Goal: Use online tool/utility: Utilize a website feature to perform a specific function

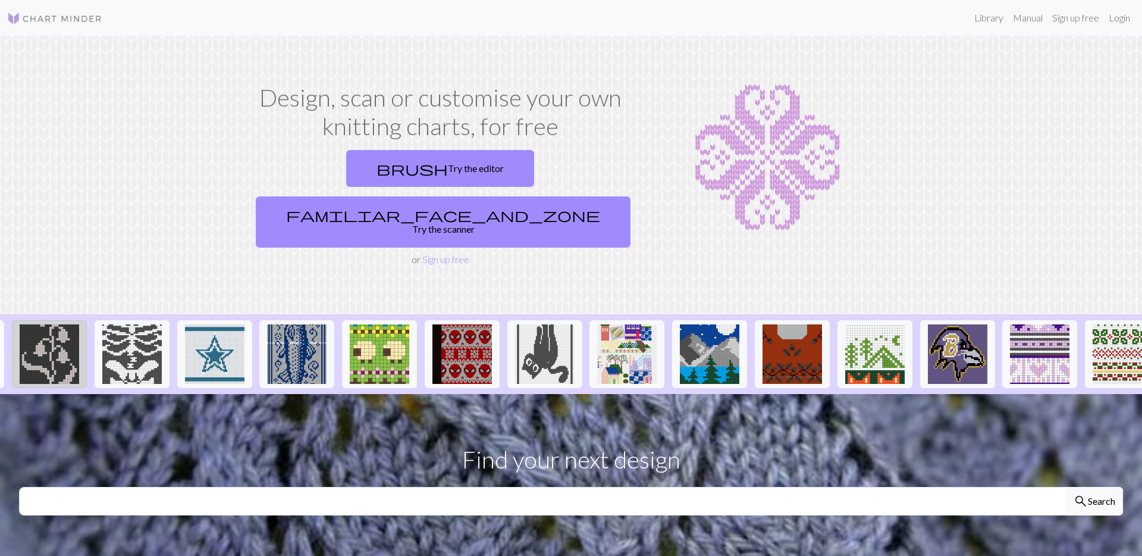
scroll to position [0, 922]
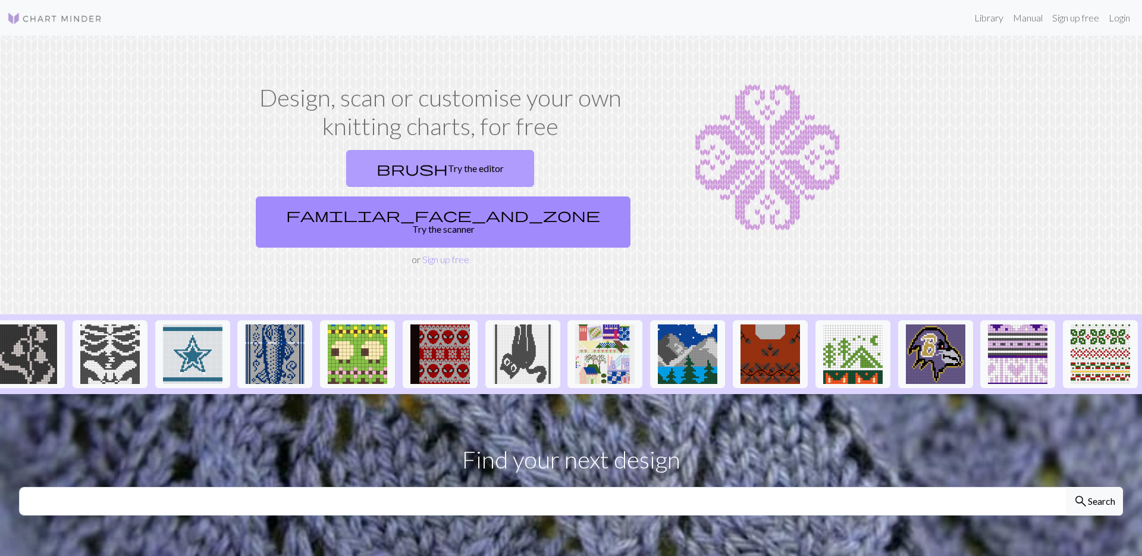
click at [367, 177] on link "brush Try the editor" at bounding box center [440, 168] width 188 height 37
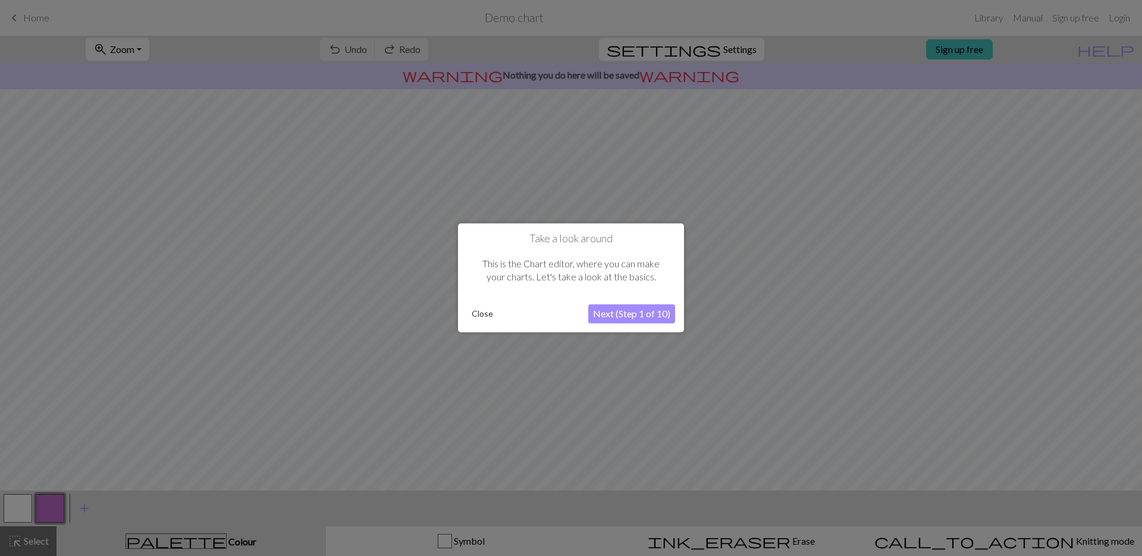
click at [634, 314] on button "Next (Step 1 of 10)" at bounding box center [631, 314] width 87 height 19
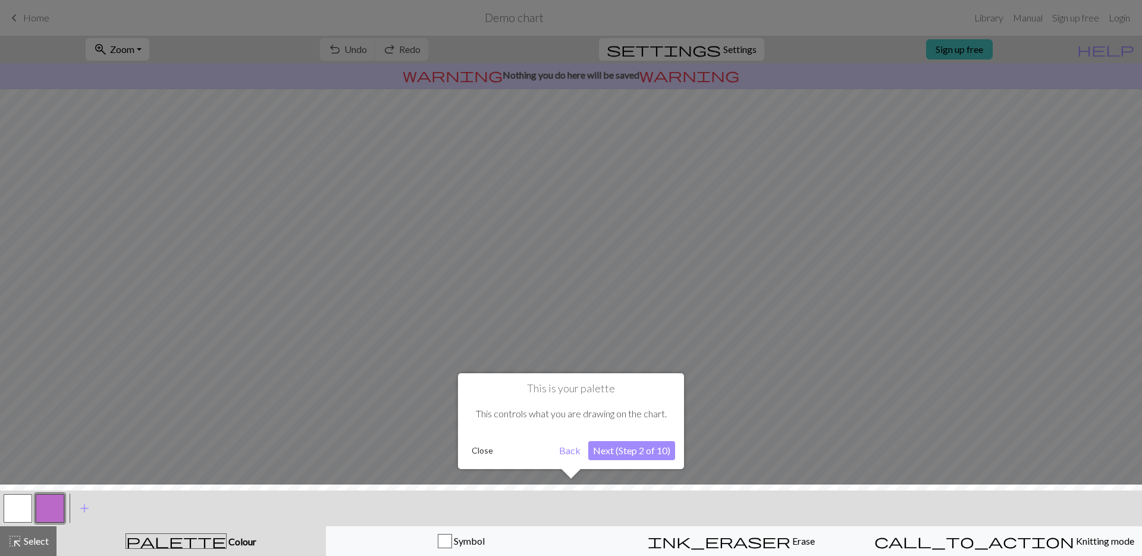
click at [569, 448] on button "Back" at bounding box center [570, 450] width 31 height 19
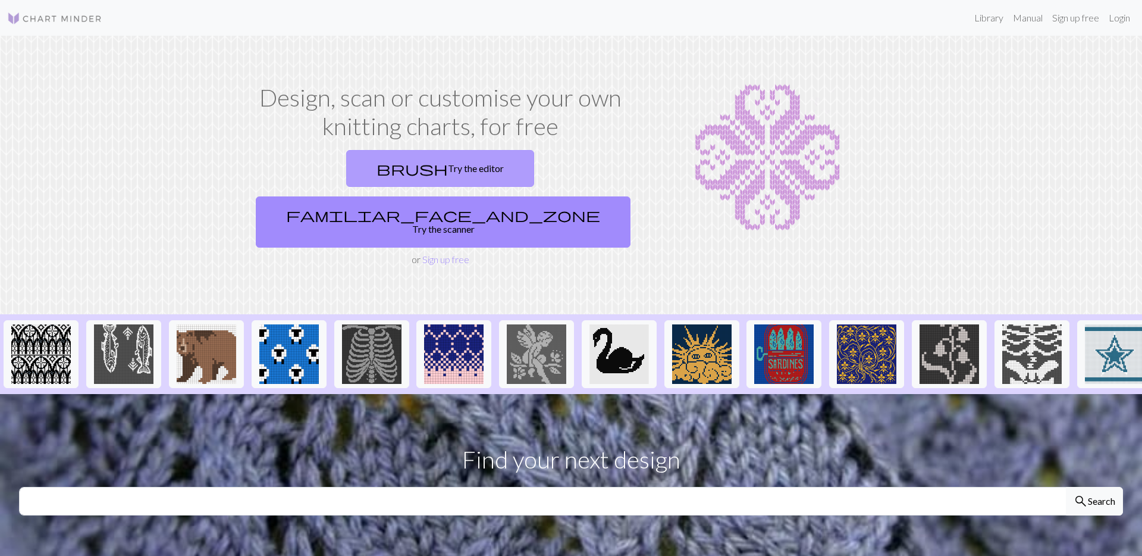
click at [347, 150] on link "brush Try the editor" at bounding box center [440, 168] width 188 height 37
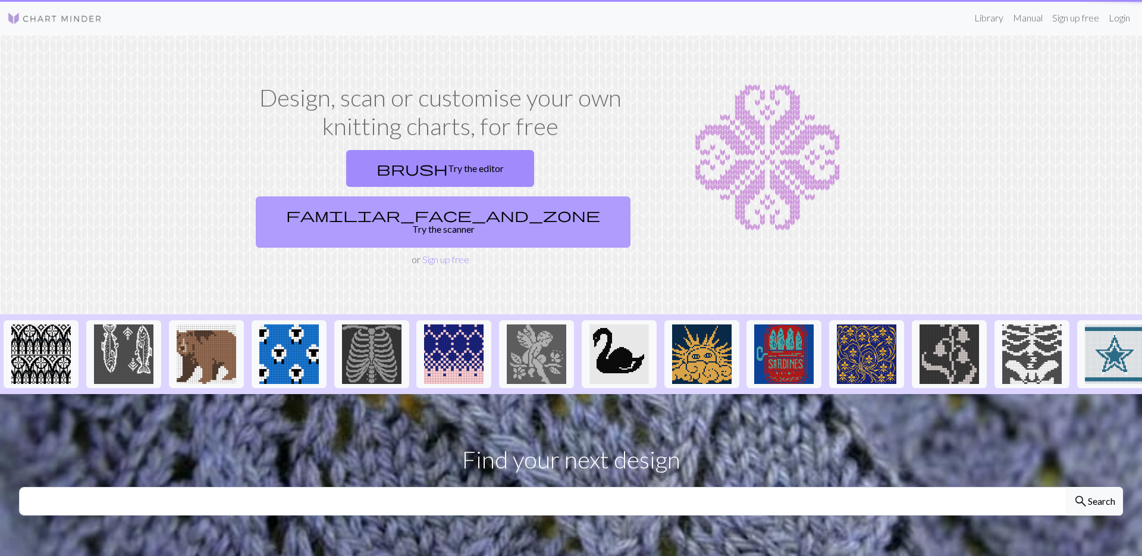
click at [478, 196] on link "familiar_face_and_zone Try the scanner" at bounding box center [443, 221] width 375 height 51
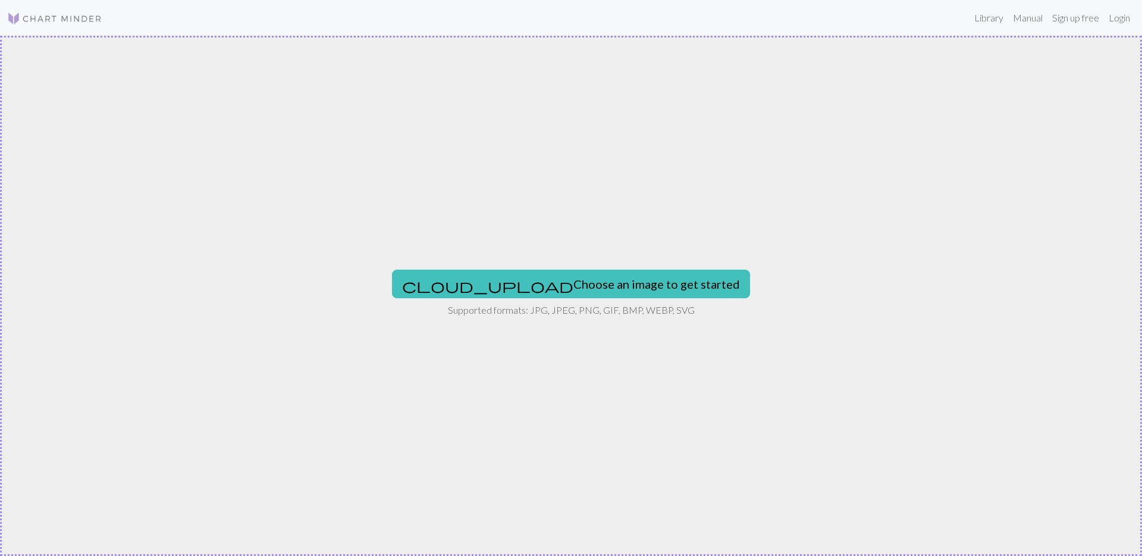
click at [572, 264] on div "cloud_upload Choose an image to get started Supported formats: JPG, JPEG, PNG, …" at bounding box center [571, 296] width 1142 height 520
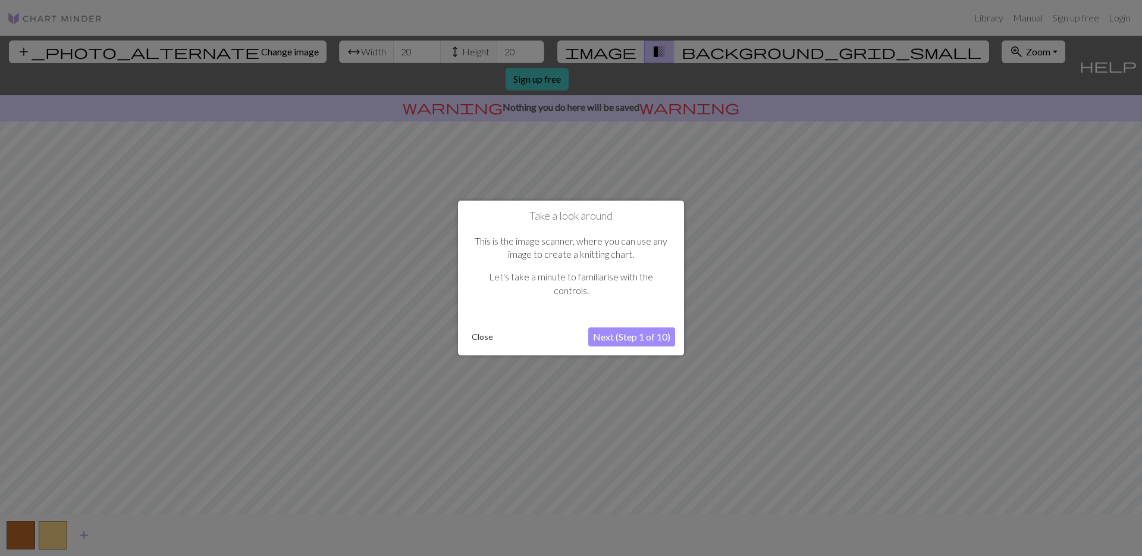
click at [619, 342] on button "Next (Step 1 of 10)" at bounding box center [631, 336] width 87 height 19
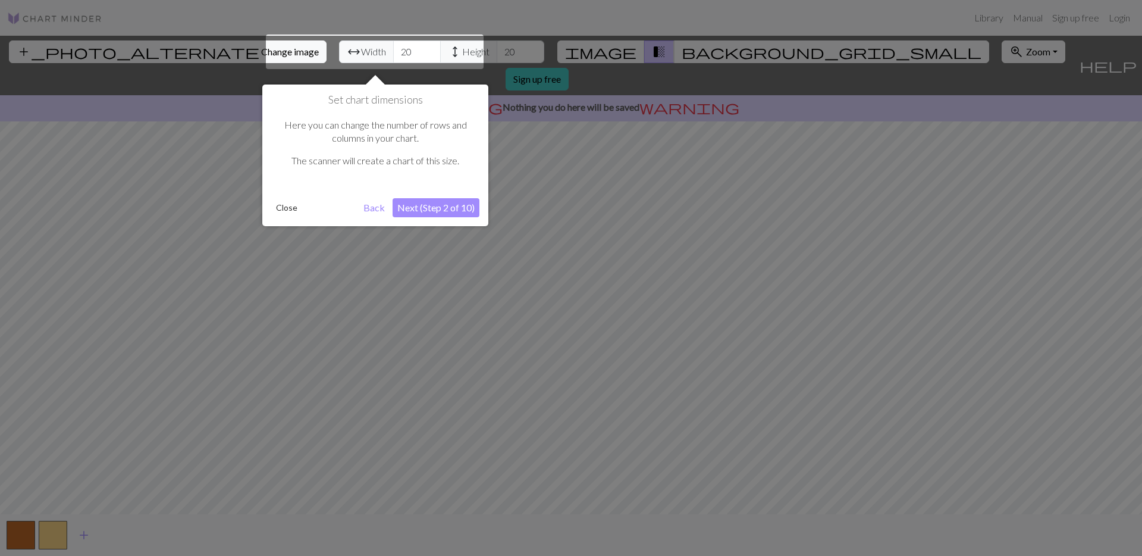
click at [428, 208] on button "Next (Step 2 of 10)" at bounding box center [436, 207] width 87 height 19
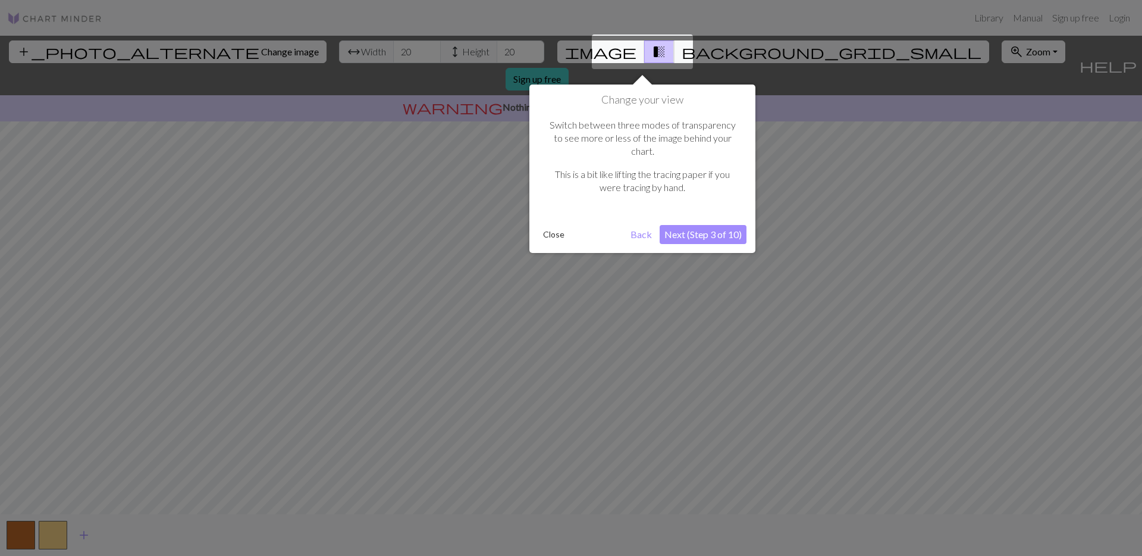
click at [721, 225] on button "Next (Step 3 of 10)" at bounding box center [703, 234] width 87 height 19
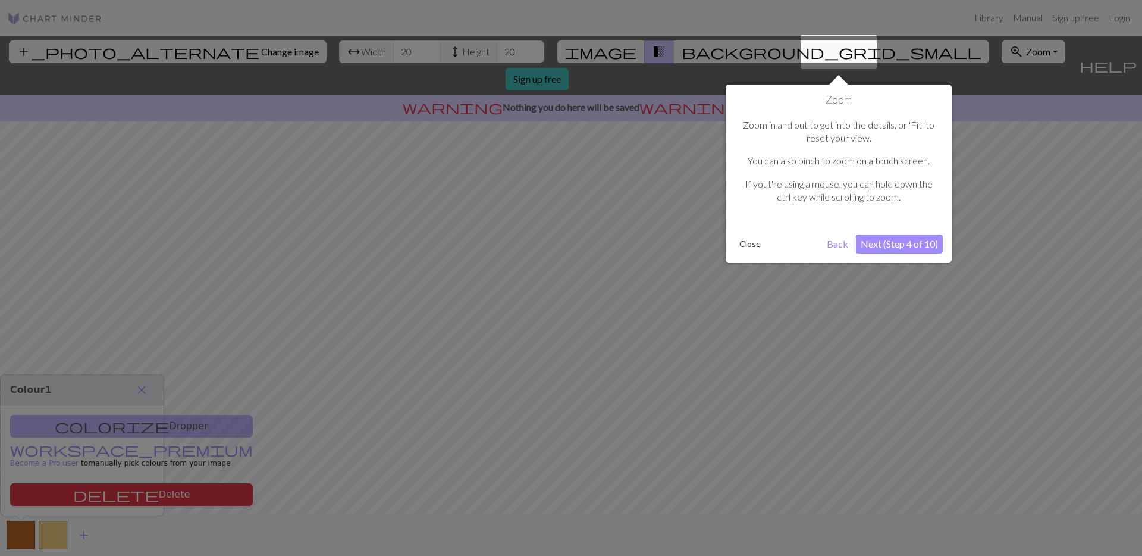
click at [827, 240] on button "Back" at bounding box center [837, 243] width 31 height 19
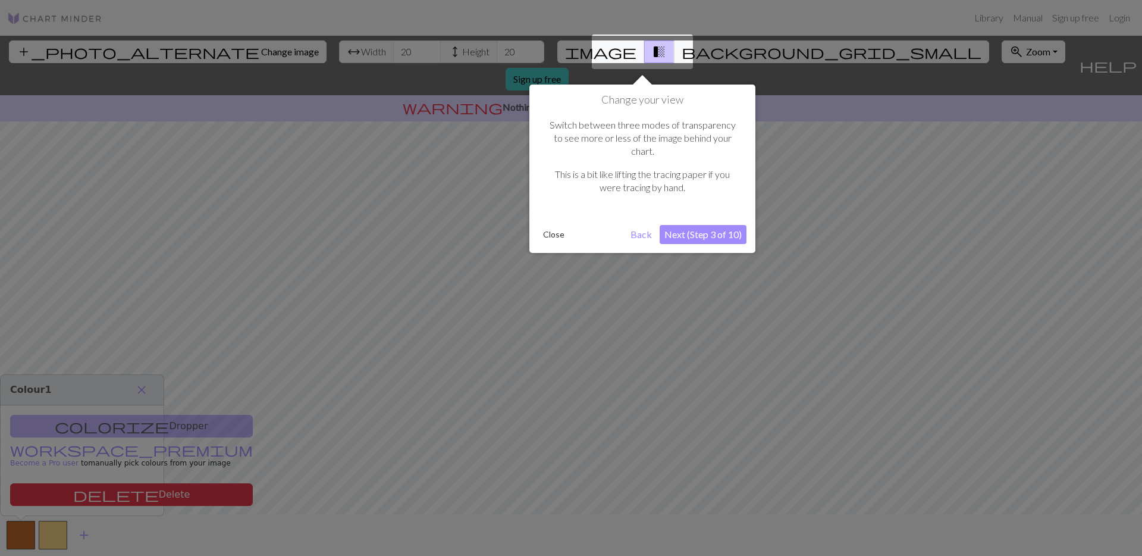
click at [732, 225] on button "Next (Step 3 of 10)" at bounding box center [703, 234] width 87 height 19
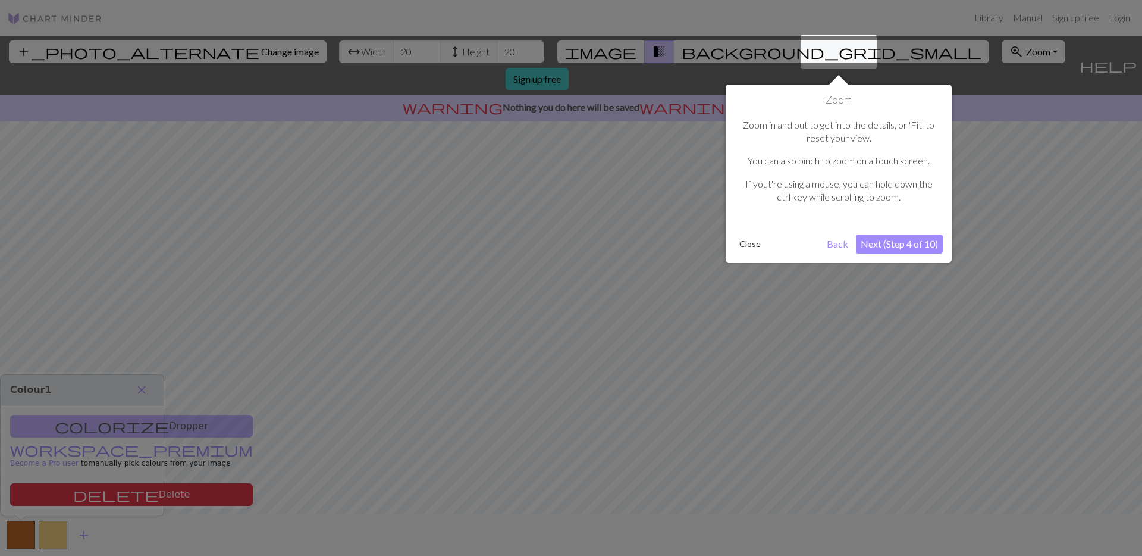
click at [908, 241] on button "Next (Step 4 of 10)" at bounding box center [899, 243] width 87 height 19
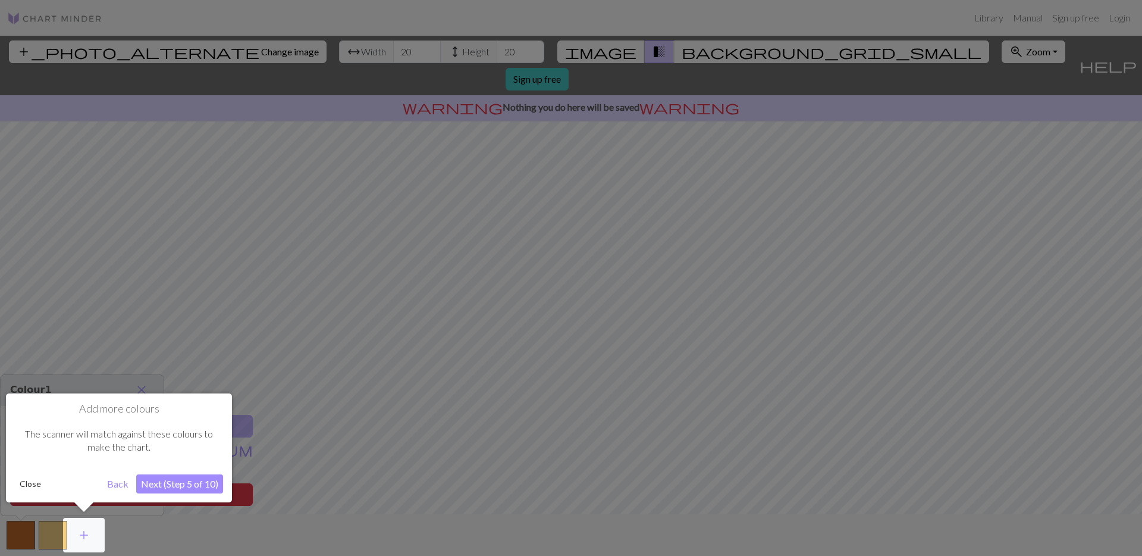
click at [167, 484] on button "Next (Step 5 of 10)" at bounding box center [179, 483] width 87 height 19
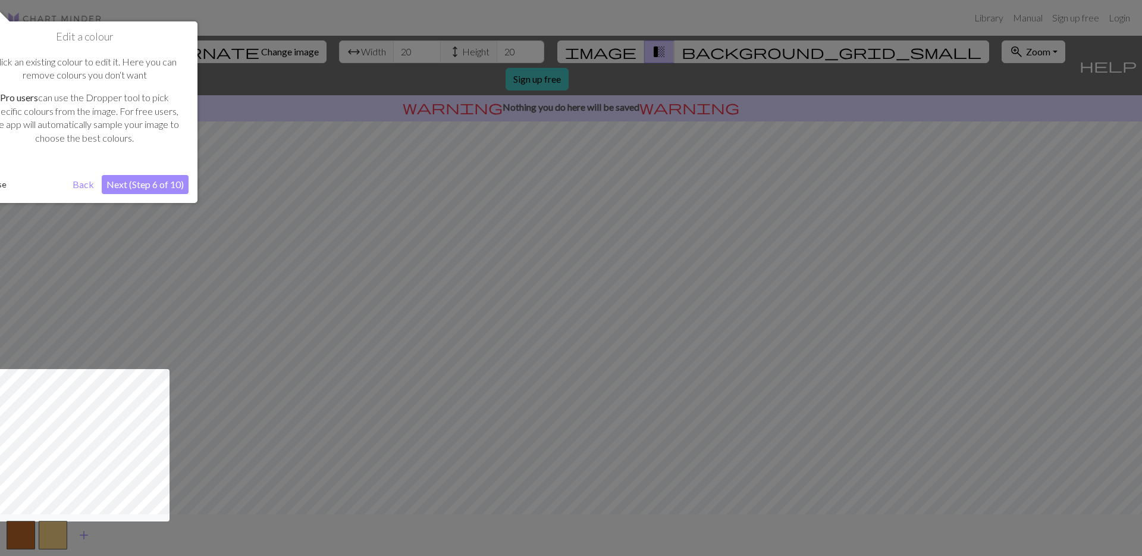
click at [153, 186] on button "Next (Step 6 of 10)" at bounding box center [145, 184] width 87 height 19
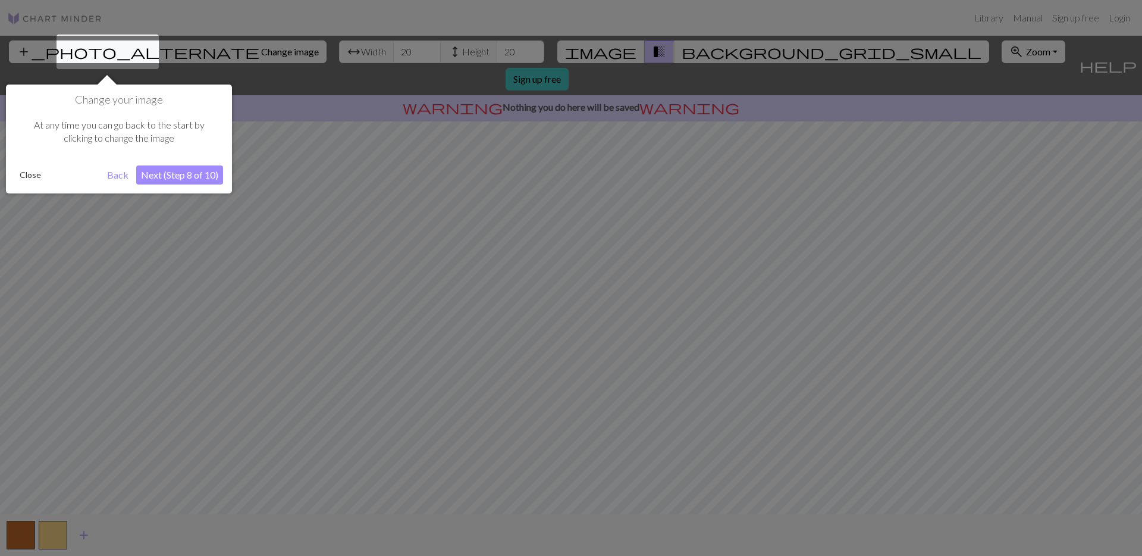
click at [179, 174] on button "Next (Step 8 of 10)" at bounding box center [179, 174] width 87 height 19
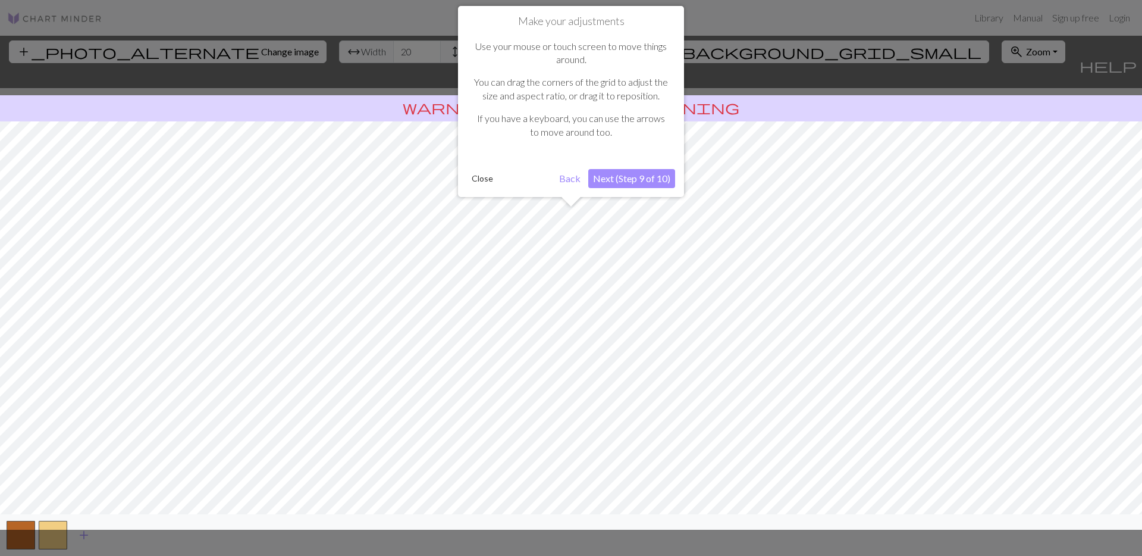
click at [618, 182] on button "Next (Step 9 of 10)" at bounding box center [631, 178] width 87 height 19
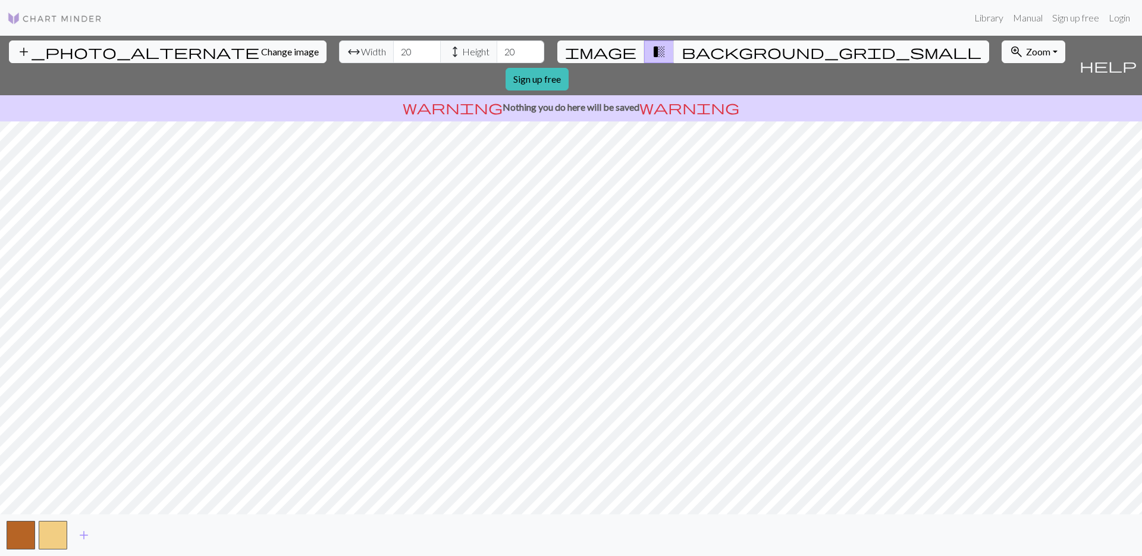
click at [682, 52] on span "background_grid_small" at bounding box center [832, 51] width 300 height 17
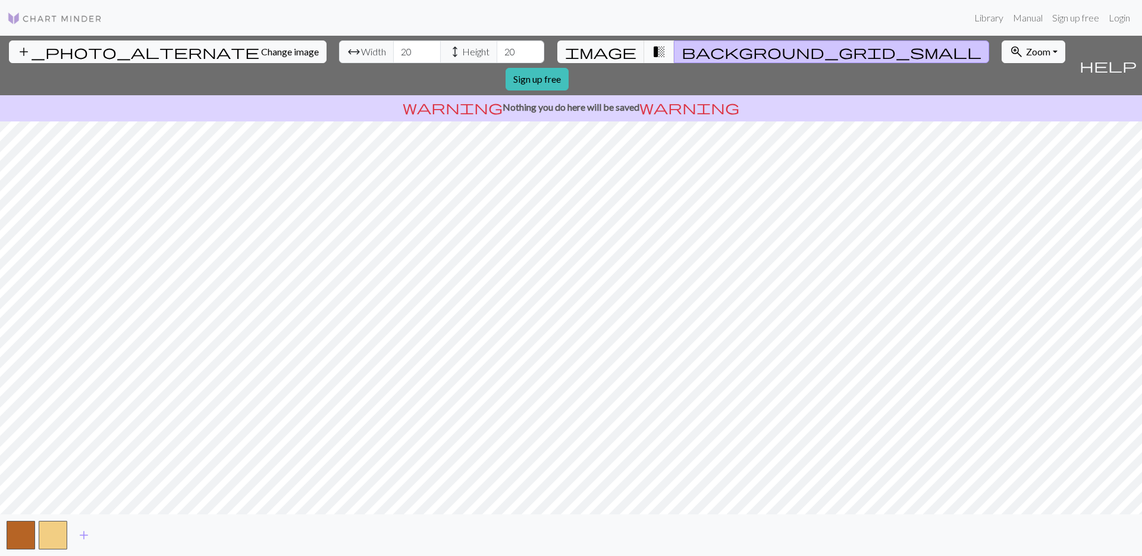
click at [652, 54] on span "transition_fade" at bounding box center [659, 51] width 14 height 17
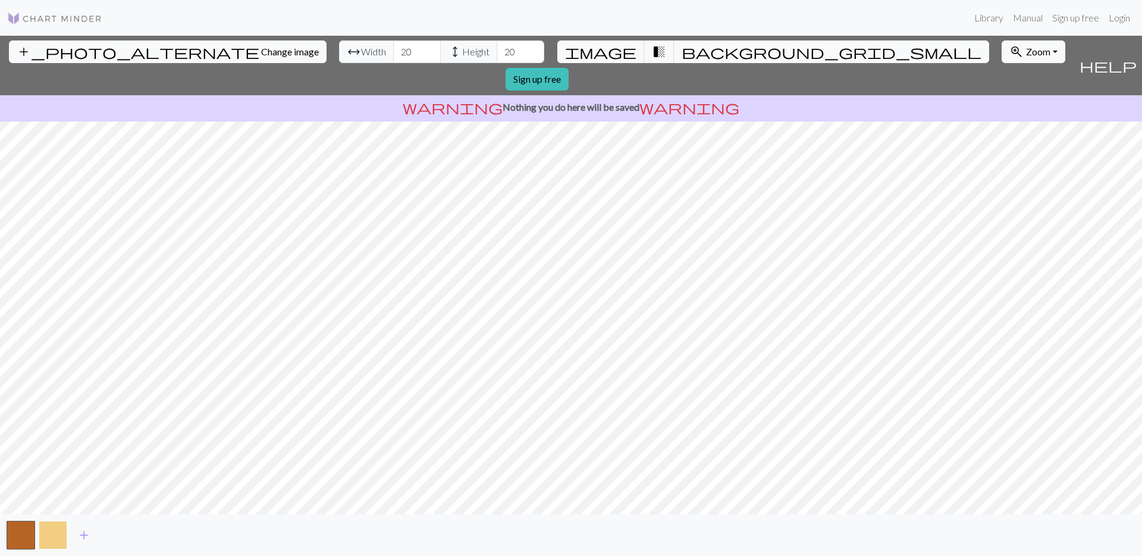
click at [57, 534] on button "button" at bounding box center [53, 535] width 29 height 29
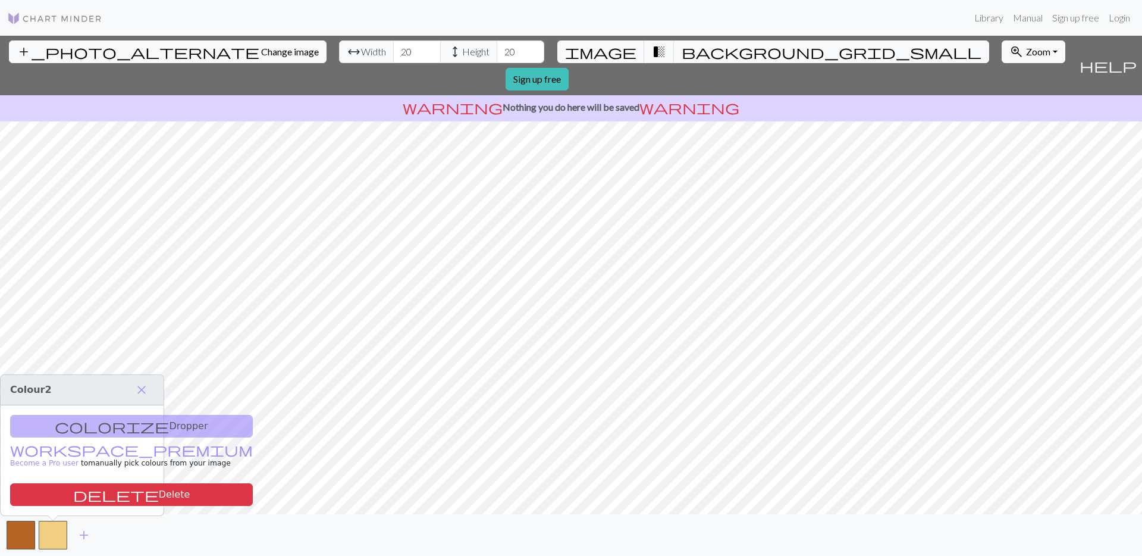
click at [15, 21] on img at bounding box center [54, 18] width 95 height 14
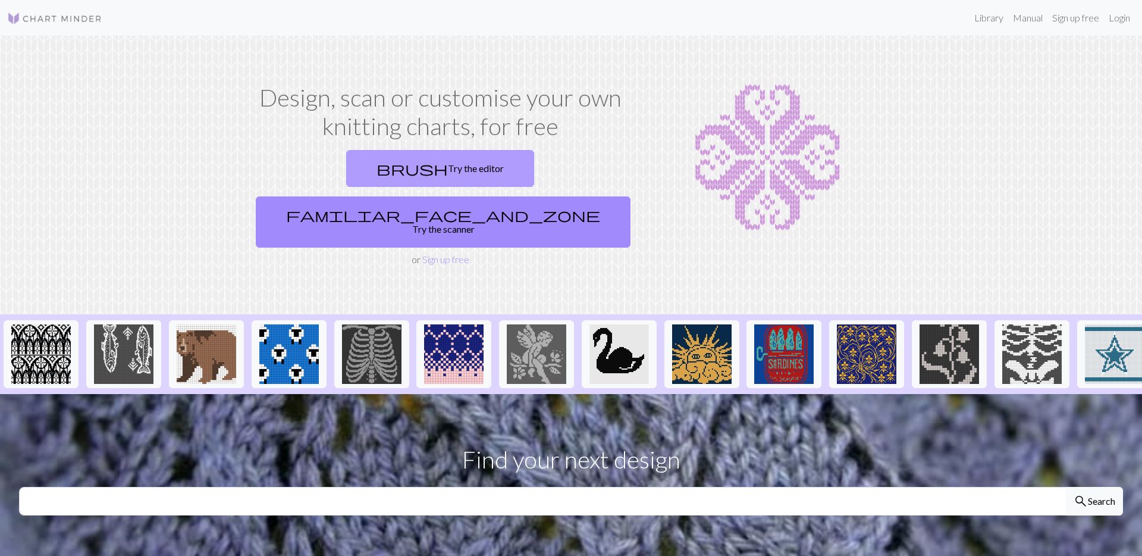
click at [346, 173] on link "brush Try the editor" at bounding box center [440, 168] width 188 height 37
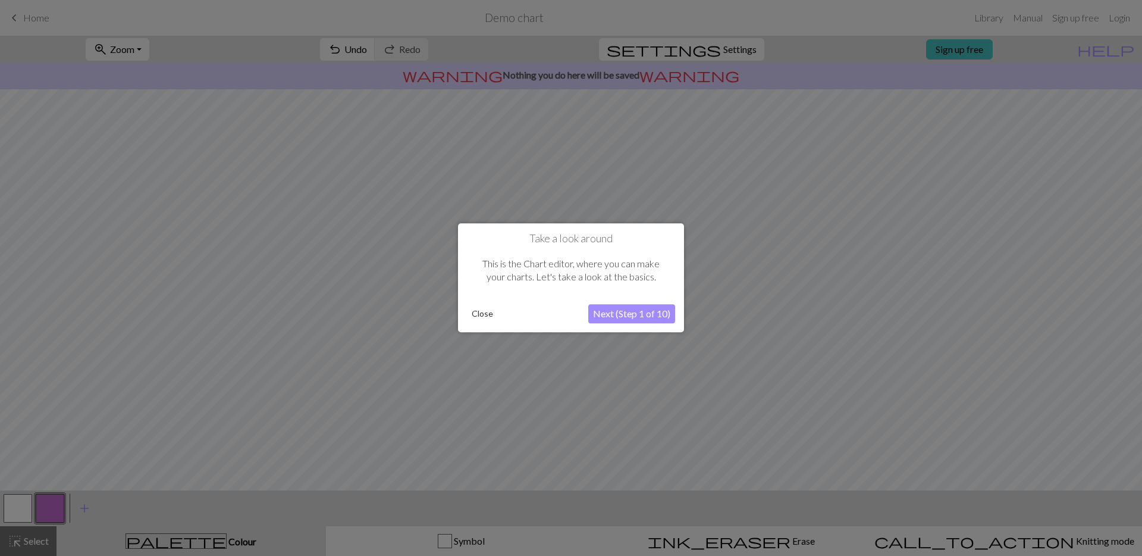
click at [631, 323] on div "Take a look around This is the Chart editor, where you can make your charts. Le…" at bounding box center [571, 277] width 226 height 109
click at [475, 321] on button "Close" at bounding box center [482, 314] width 31 height 18
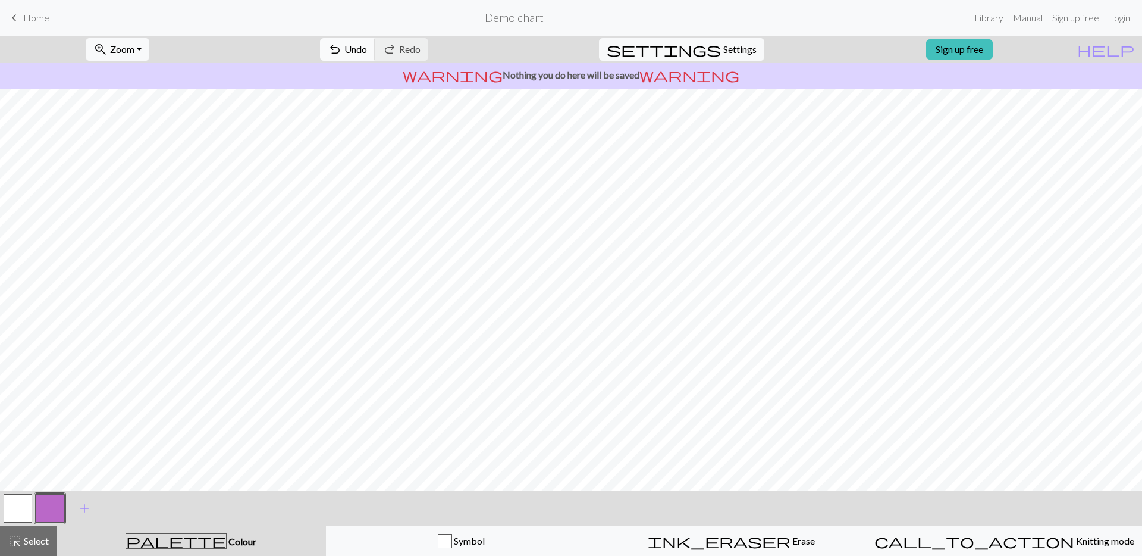
click at [342, 43] on span "undo" at bounding box center [335, 49] width 14 height 17
click at [387, 43] on div "undo Undo Undo redo Redo Redo" at bounding box center [374, 49] width 126 height 27
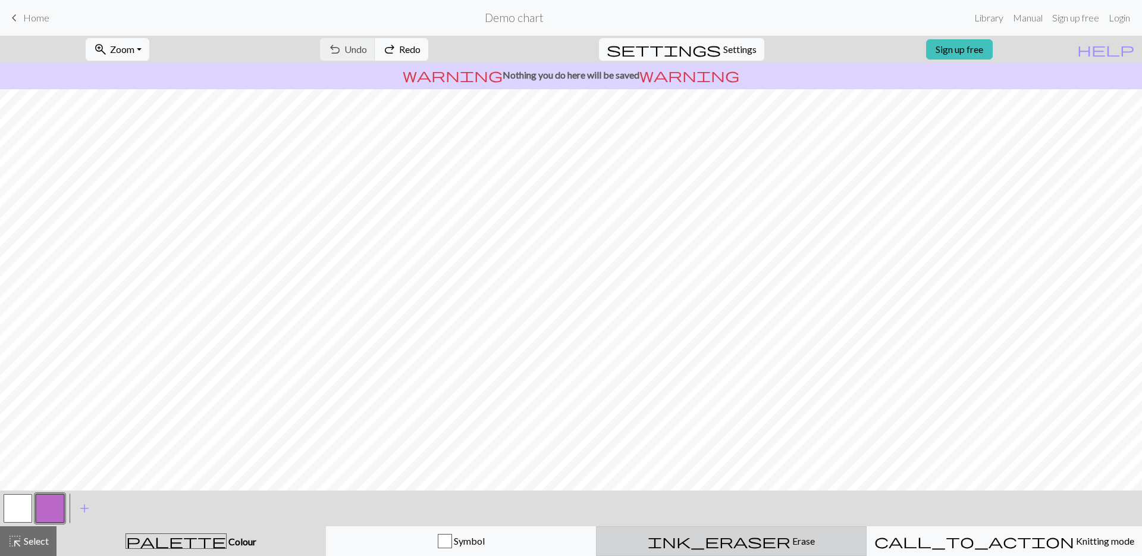
click at [718, 547] on span "ink_eraser" at bounding box center [719, 541] width 143 height 17
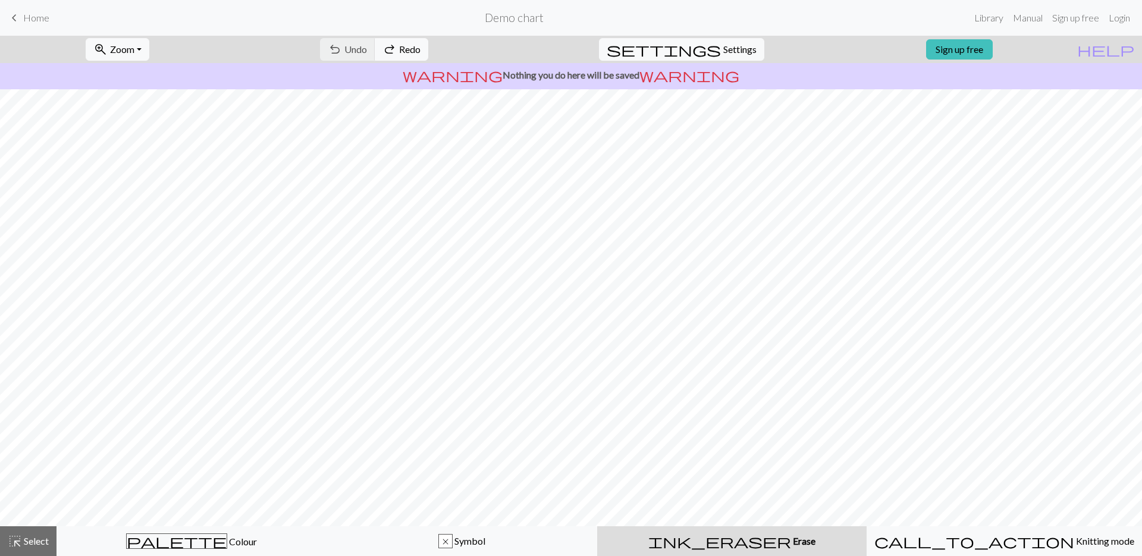
click at [684, 544] on div "ink_eraser Erase Erase" at bounding box center [732, 541] width 255 height 14
click at [20, 543] on span "highlight_alt" at bounding box center [15, 541] width 14 height 17
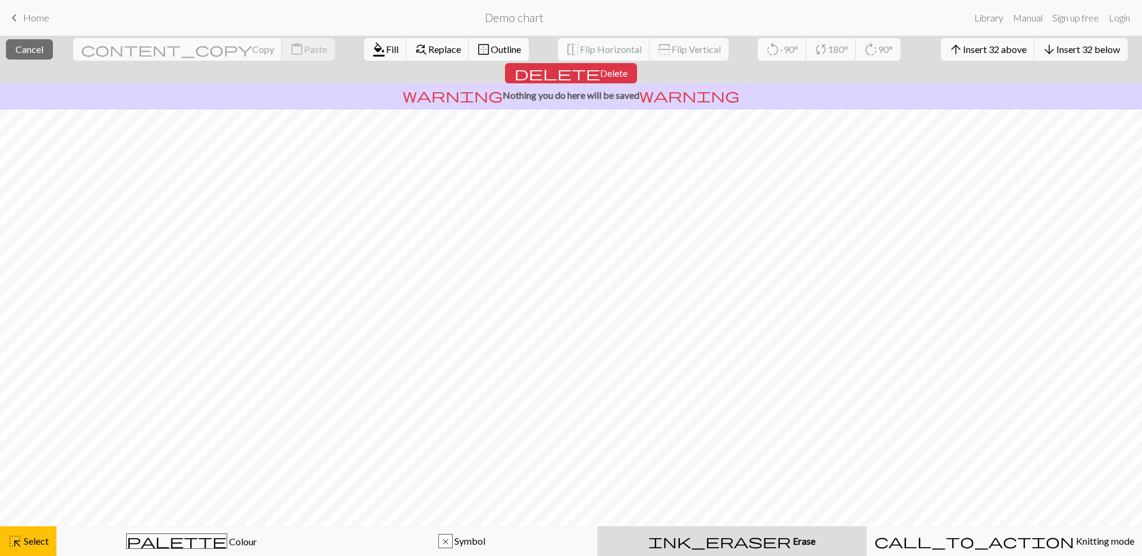
click at [791, 542] on span "Erase" at bounding box center [803, 540] width 24 height 11
click at [600, 65] on span "delete" at bounding box center [558, 73] width 86 height 17
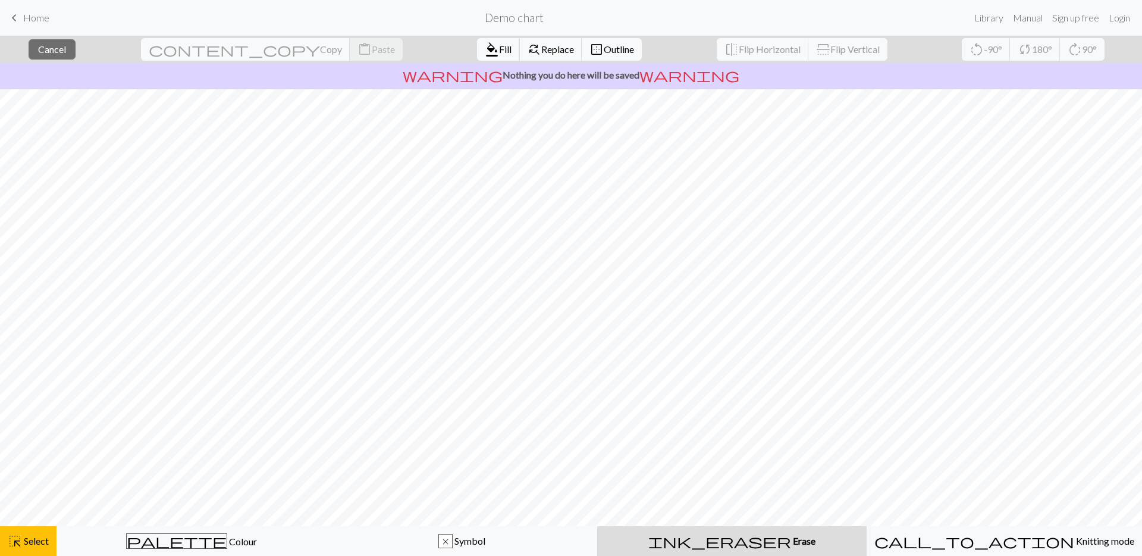
click at [485, 42] on span "format_color_fill" at bounding box center [492, 49] width 14 height 17
click at [604, 48] on span "Outline" at bounding box center [619, 48] width 30 height 11
click at [15, 12] on span "keyboard_arrow_left" at bounding box center [14, 18] width 14 height 17
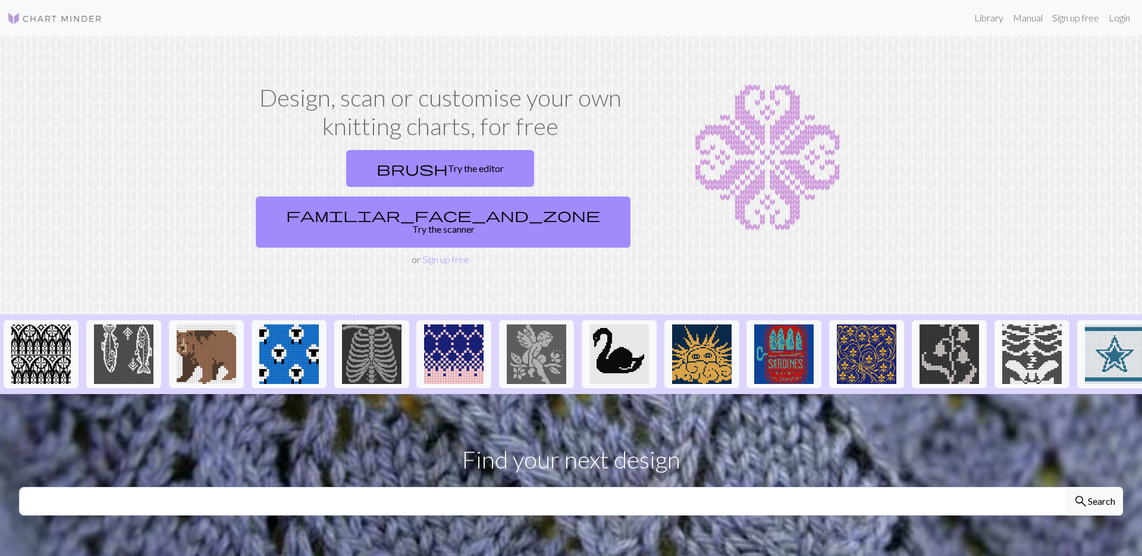
click at [348, 190] on div "brush Try the editor familiar_face_and_zone Try the scanner" at bounding box center [440, 198] width 378 height 107
click at [359, 176] on link "brush Try the editor" at bounding box center [440, 168] width 188 height 37
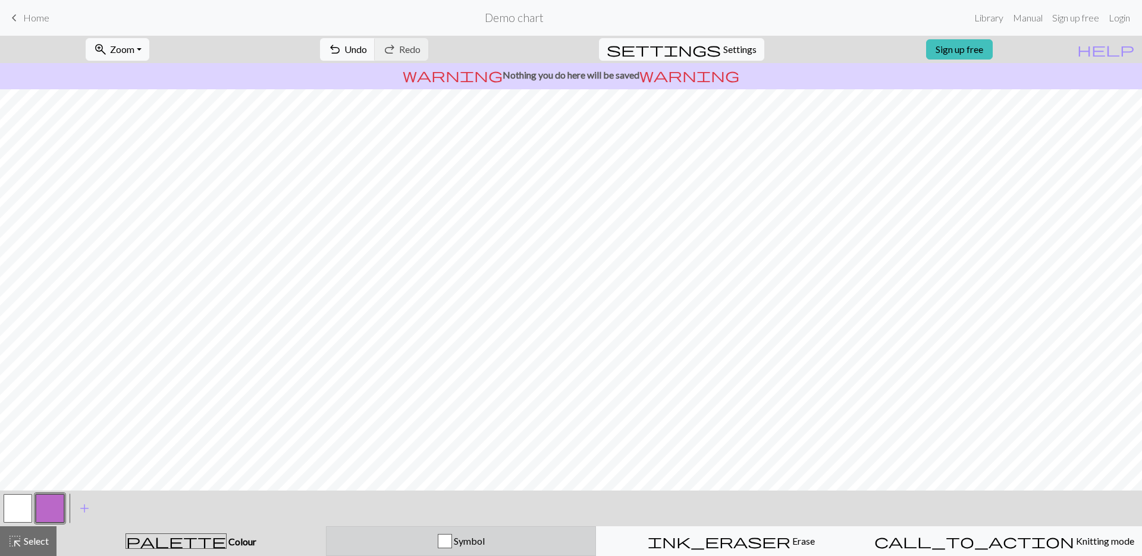
click at [464, 538] on span "Symbol" at bounding box center [468, 540] width 33 height 11
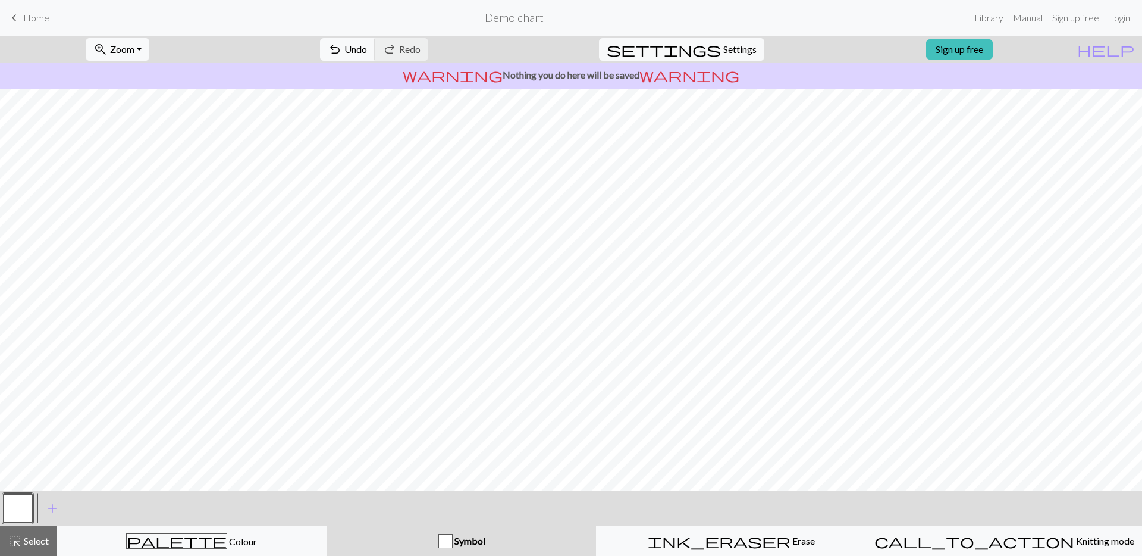
click at [443, 541] on div "button" at bounding box center [446, 541] width 14 height 14
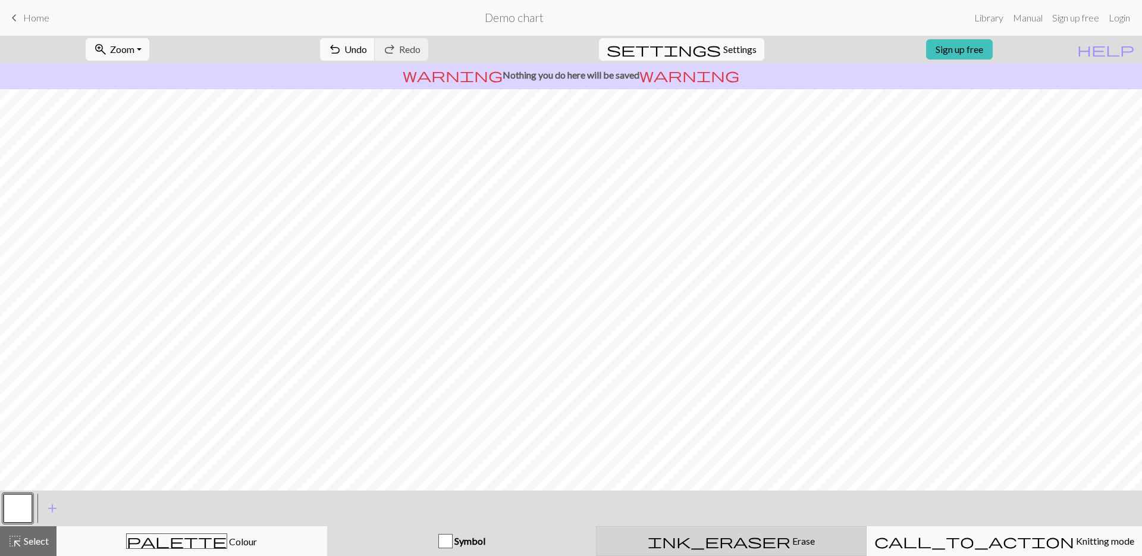
click at [680, 528] on button "ink_eraser Erase Erase" at bounding box center [731, 541] width 271 height 30
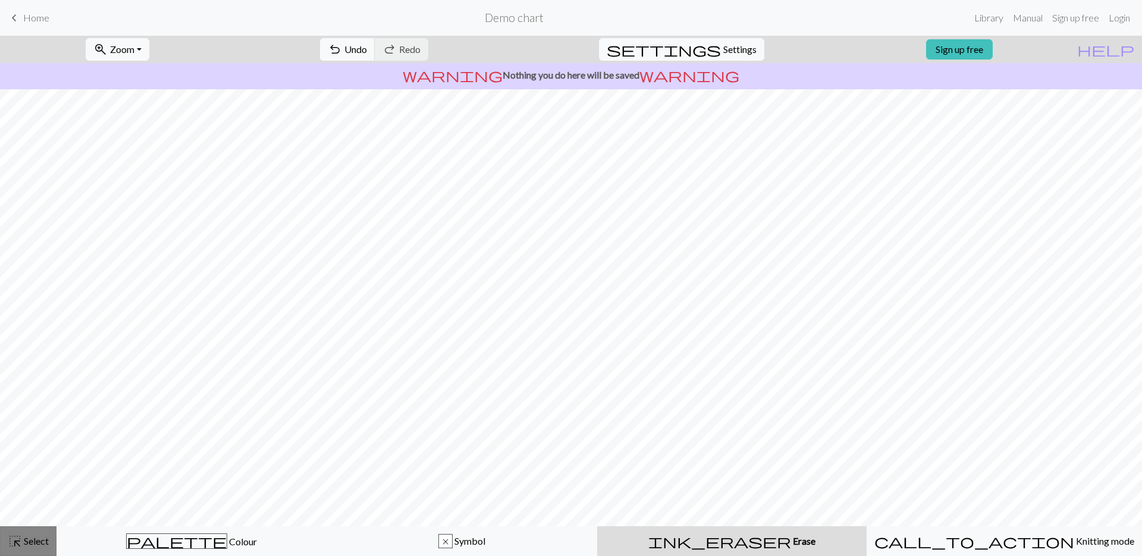
click at [36, 537] on span "Select" at bounding box center [35, 540] width 27 height 11
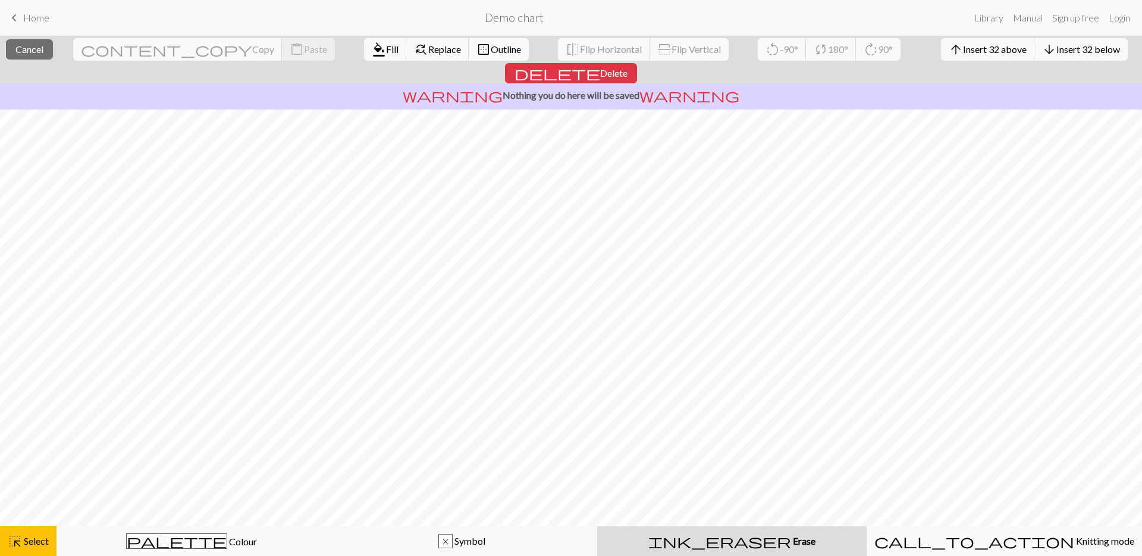
click at [491, 50] on span "Outline" at bounding box center [506, 48] width 30 height 11
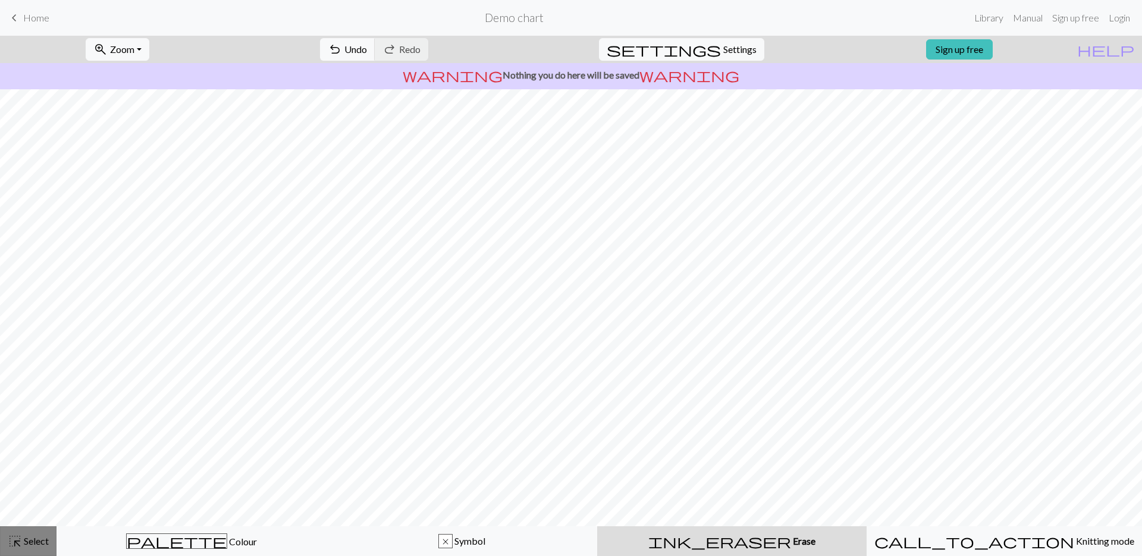
click at [21, 547] on span "highlight_alt" at bounding box center [15, 541] width 14 height 17
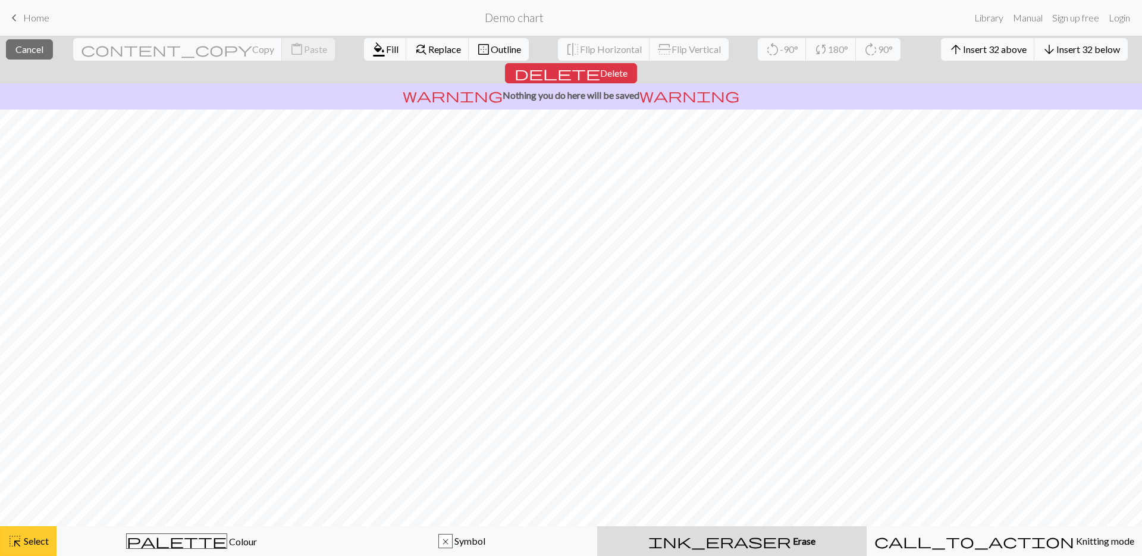
click at [38, 539] on span "Select" at bounding box center [35, 540] width 27 height 11
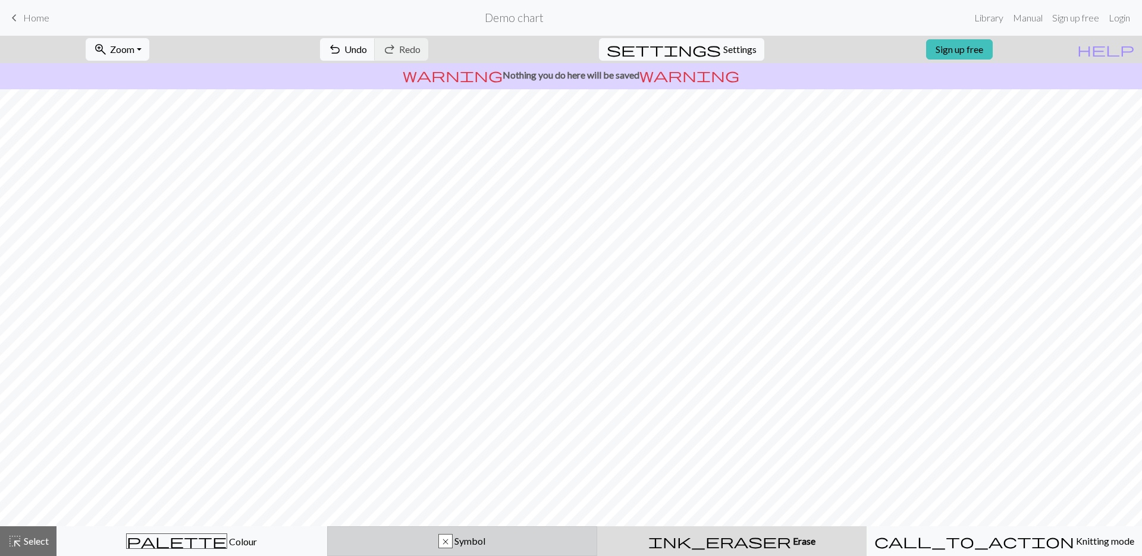
click at [447, 543] on div "x" at bounding box center [445, 541] width 13 height 14
